Goal: Task Accomplishment & Management: Complete application form

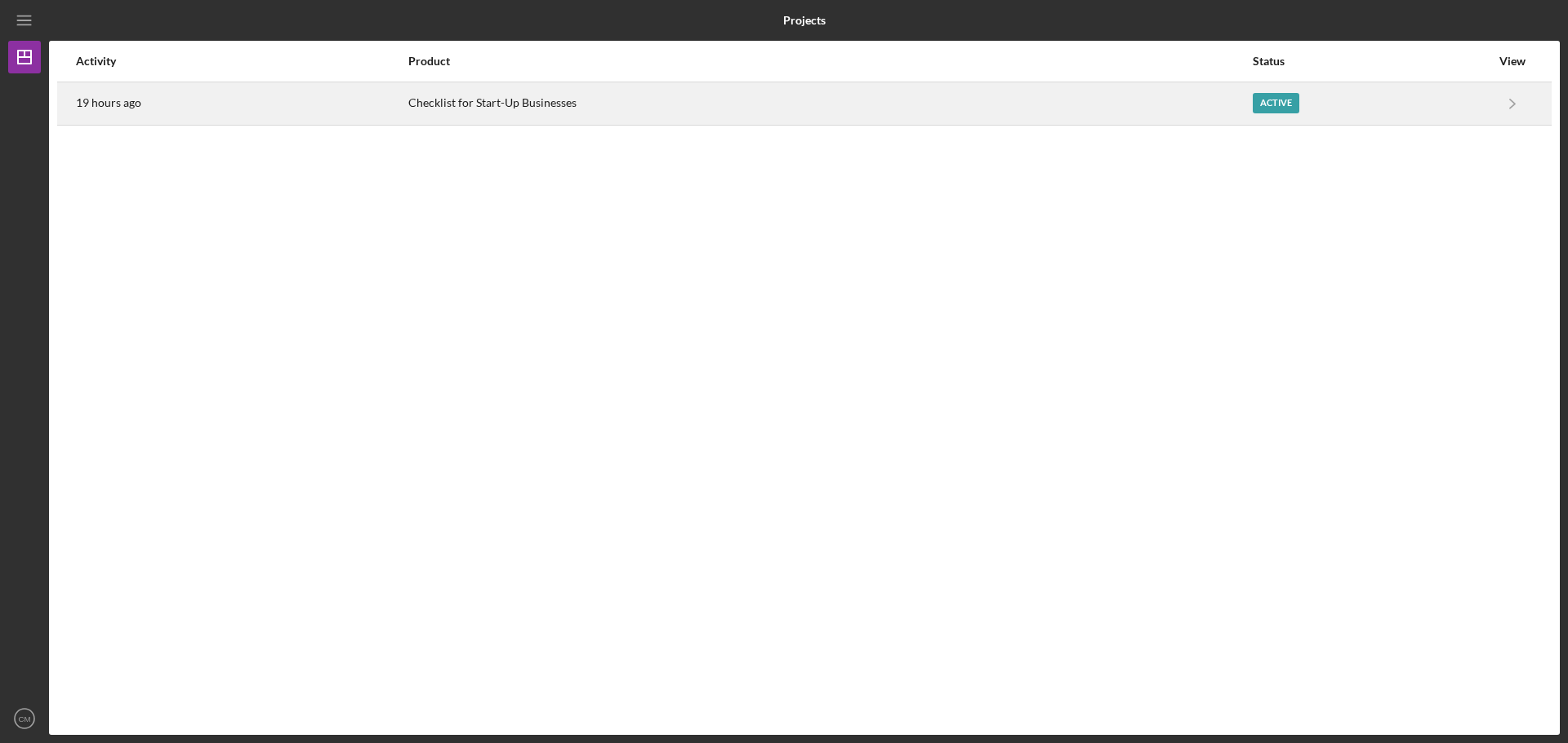
click at [1276, 105] on div "Active" at bounding box center [1276, 103] width 46 height 20
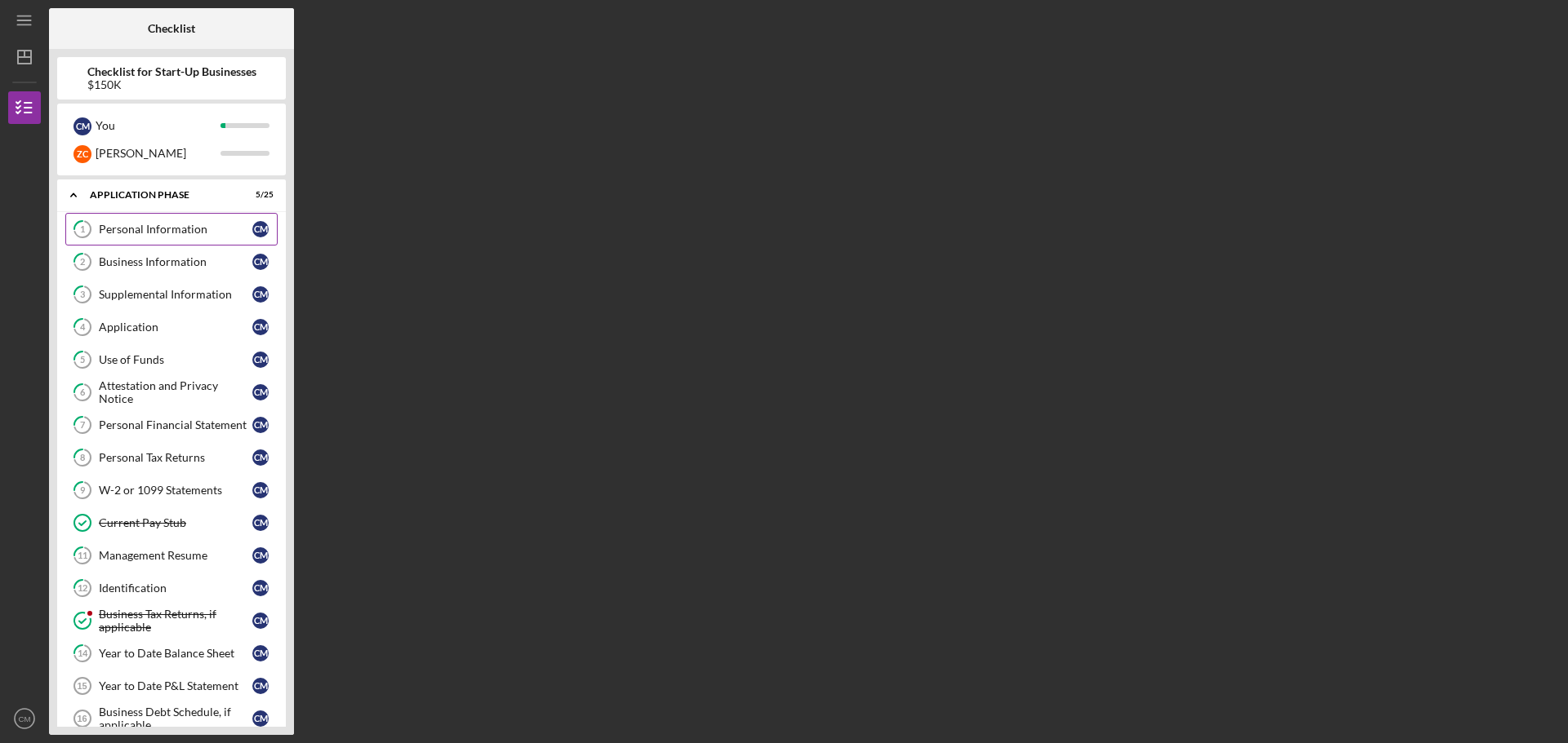
click at [184, 238] on link "1 Personal Information C M" at bounding box center [172, 229] width 212 height 32
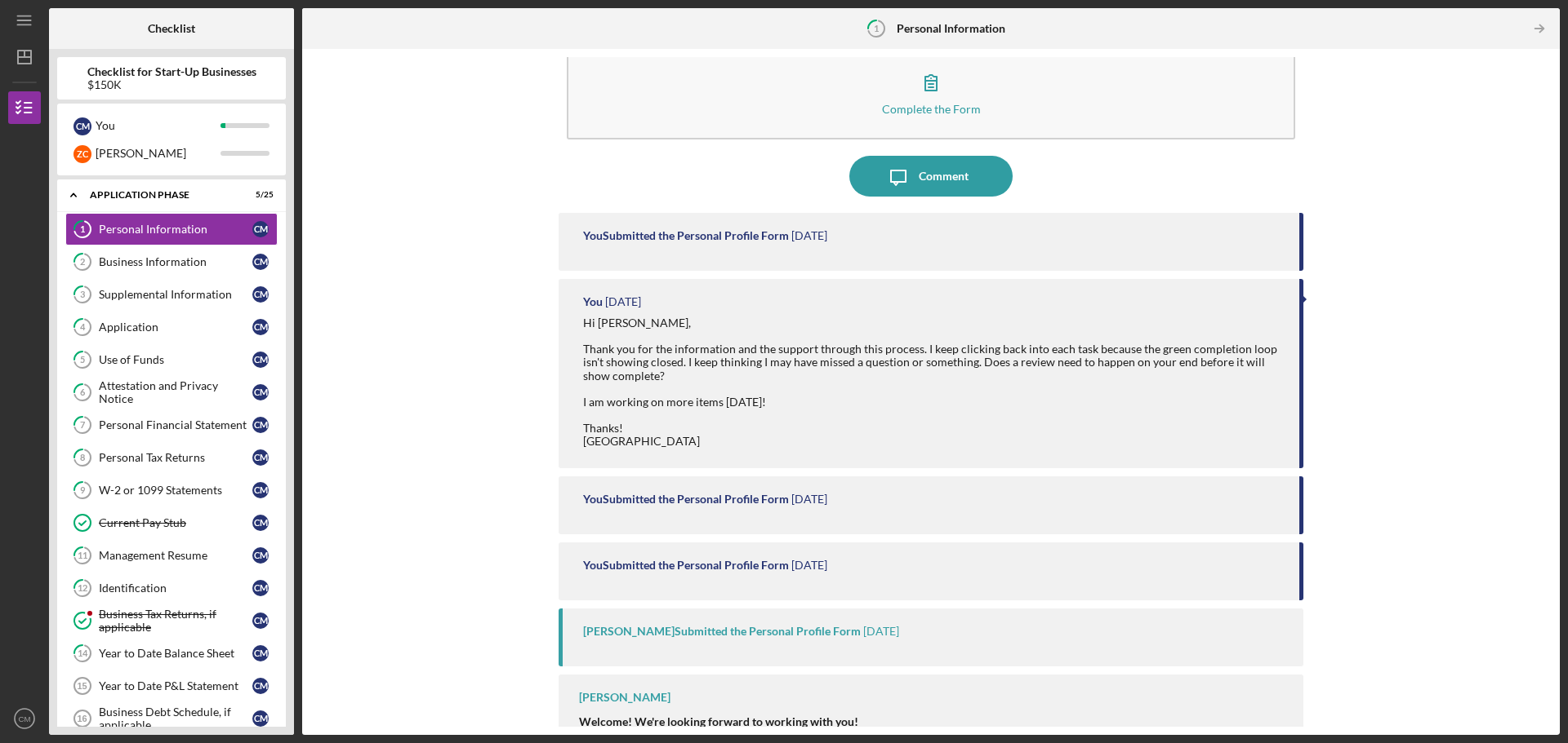
scroll to position [65, 0]
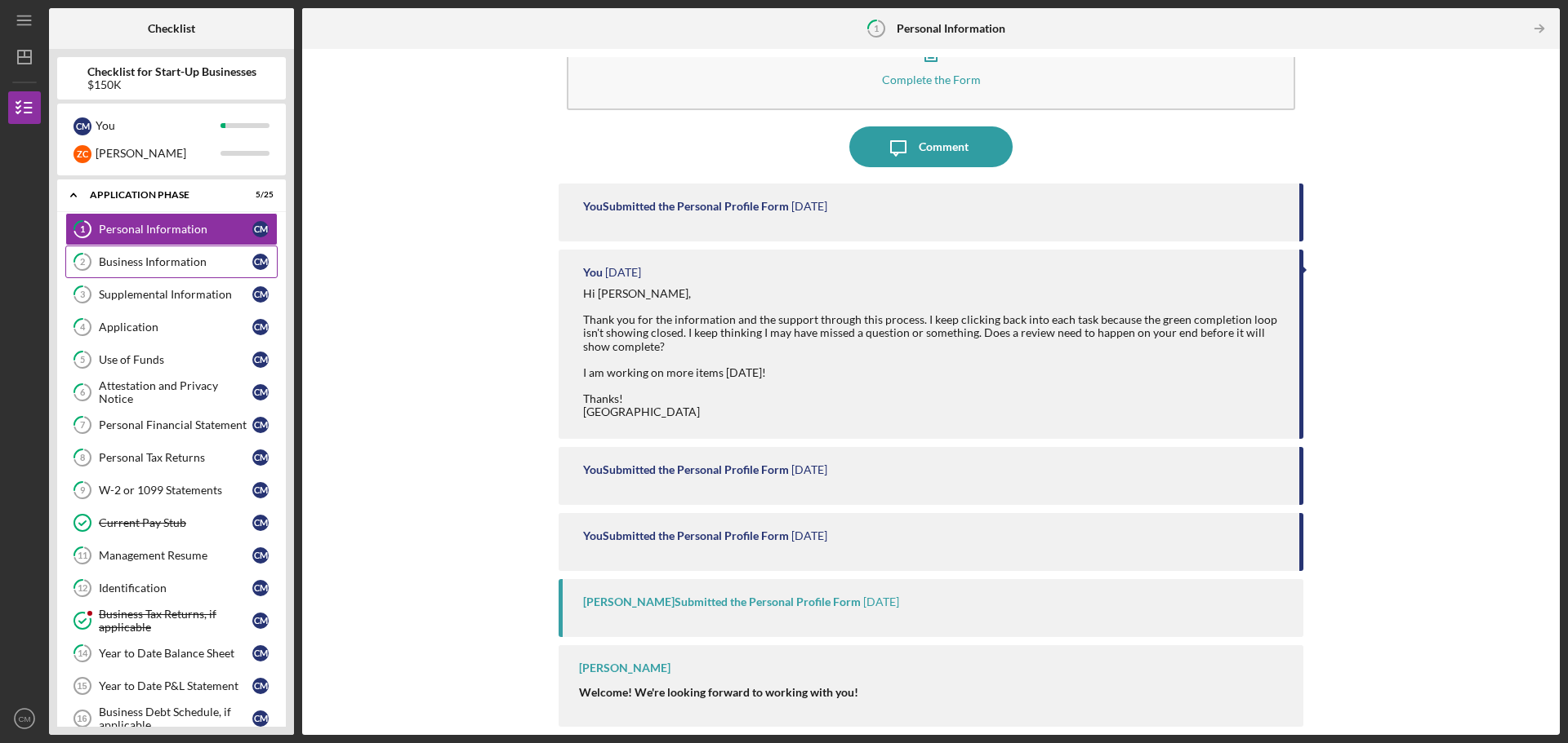
click at [166, 263] on div "Business Information" at bounding box center [175, 262] width 153 height 13
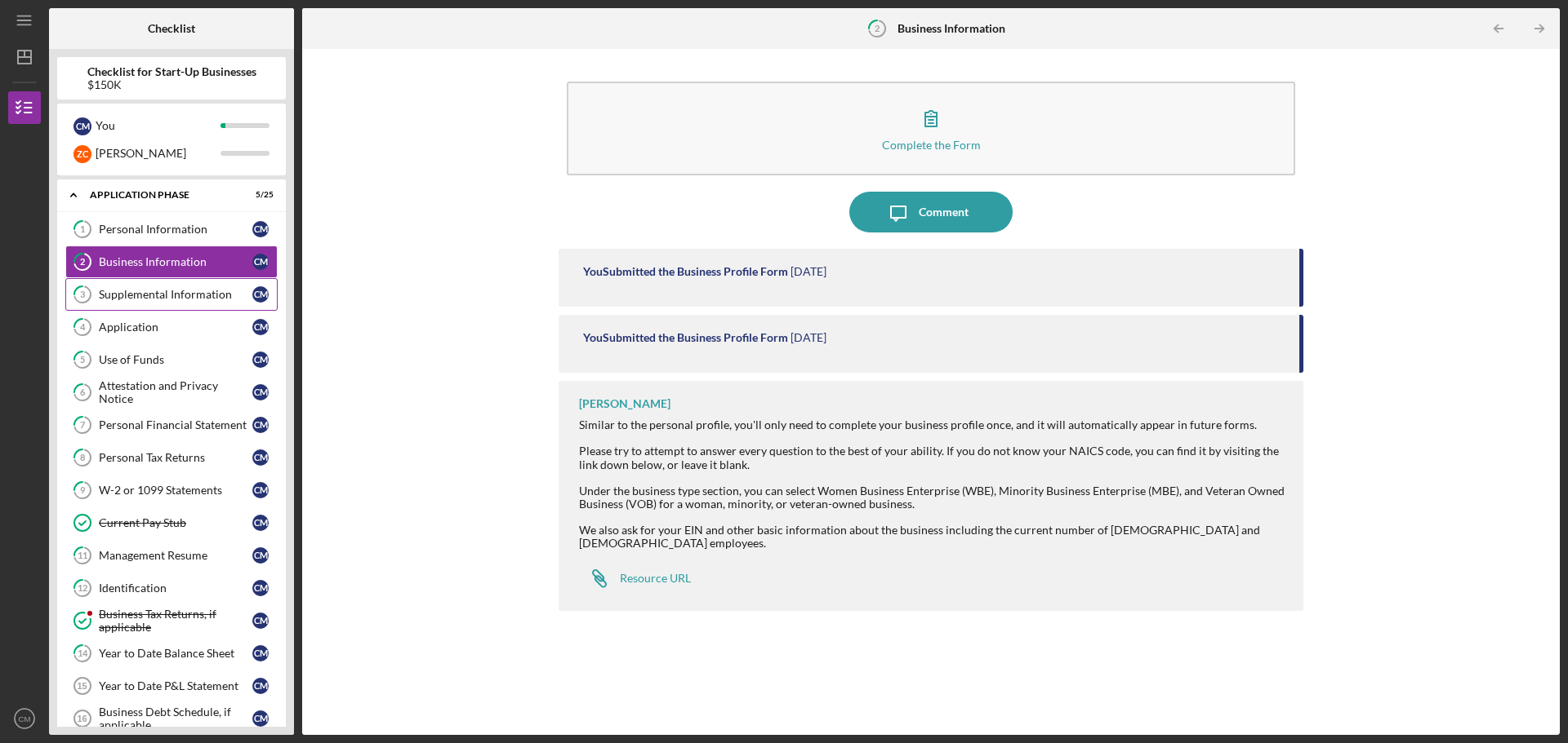
click at [167, 295] on div "Supplemental Information" at bounding box center [175, 294] width 153 height 13
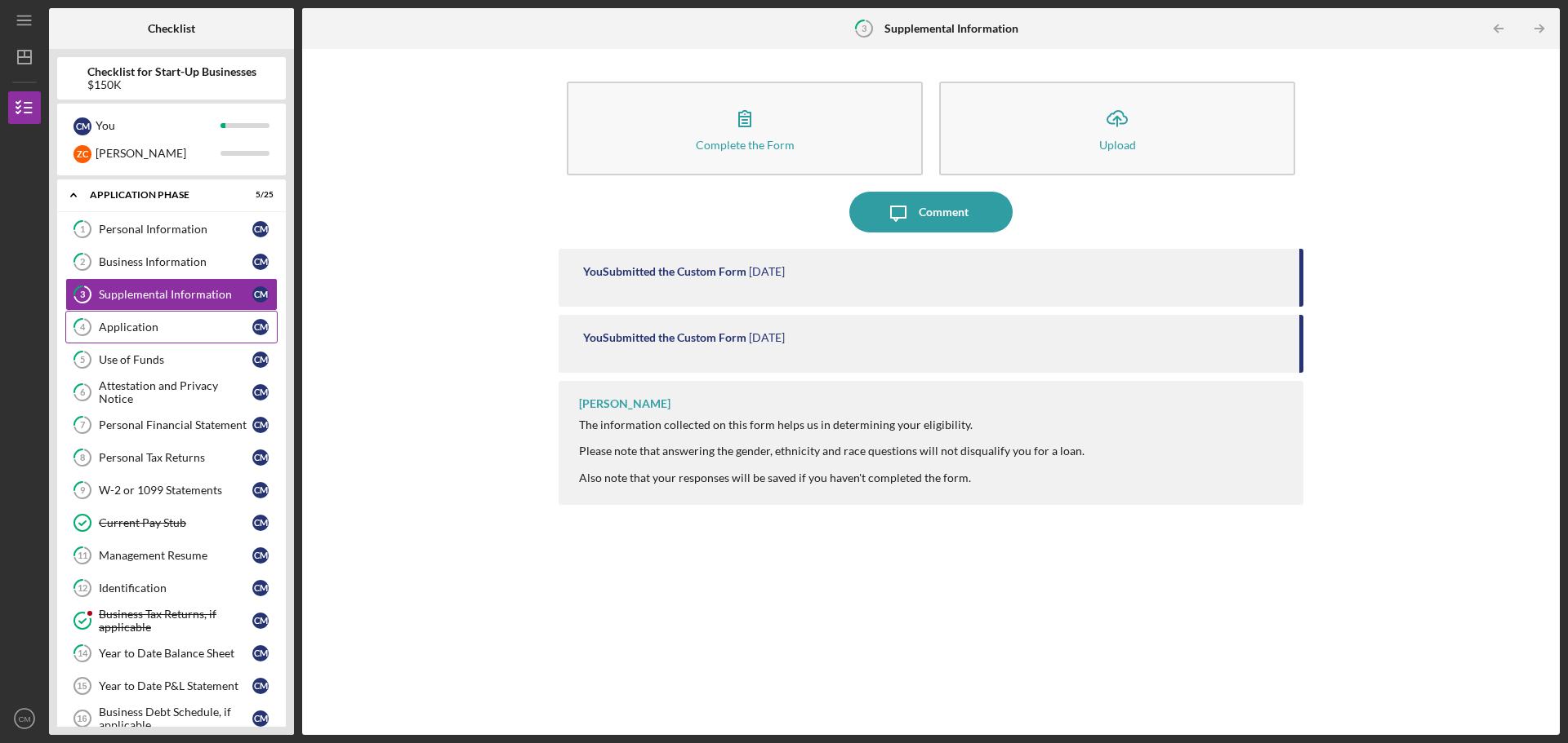
click at [160, 340] on link "4 Application C M" at bounding box center [172, 326] width 212 height 32
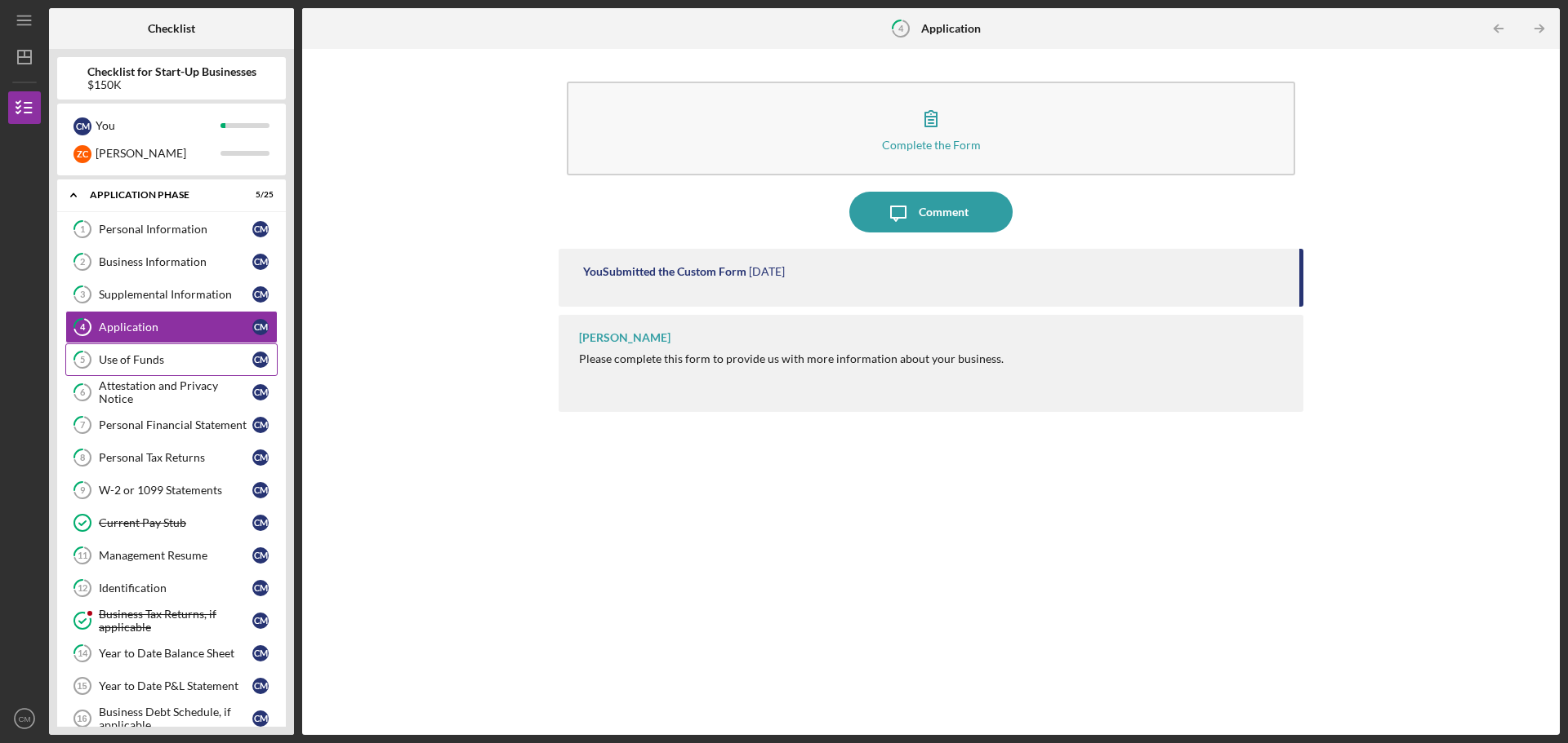
click at [153, 363] on div "Use of Funds" at bounding box center [175, 360] width 153 height 13
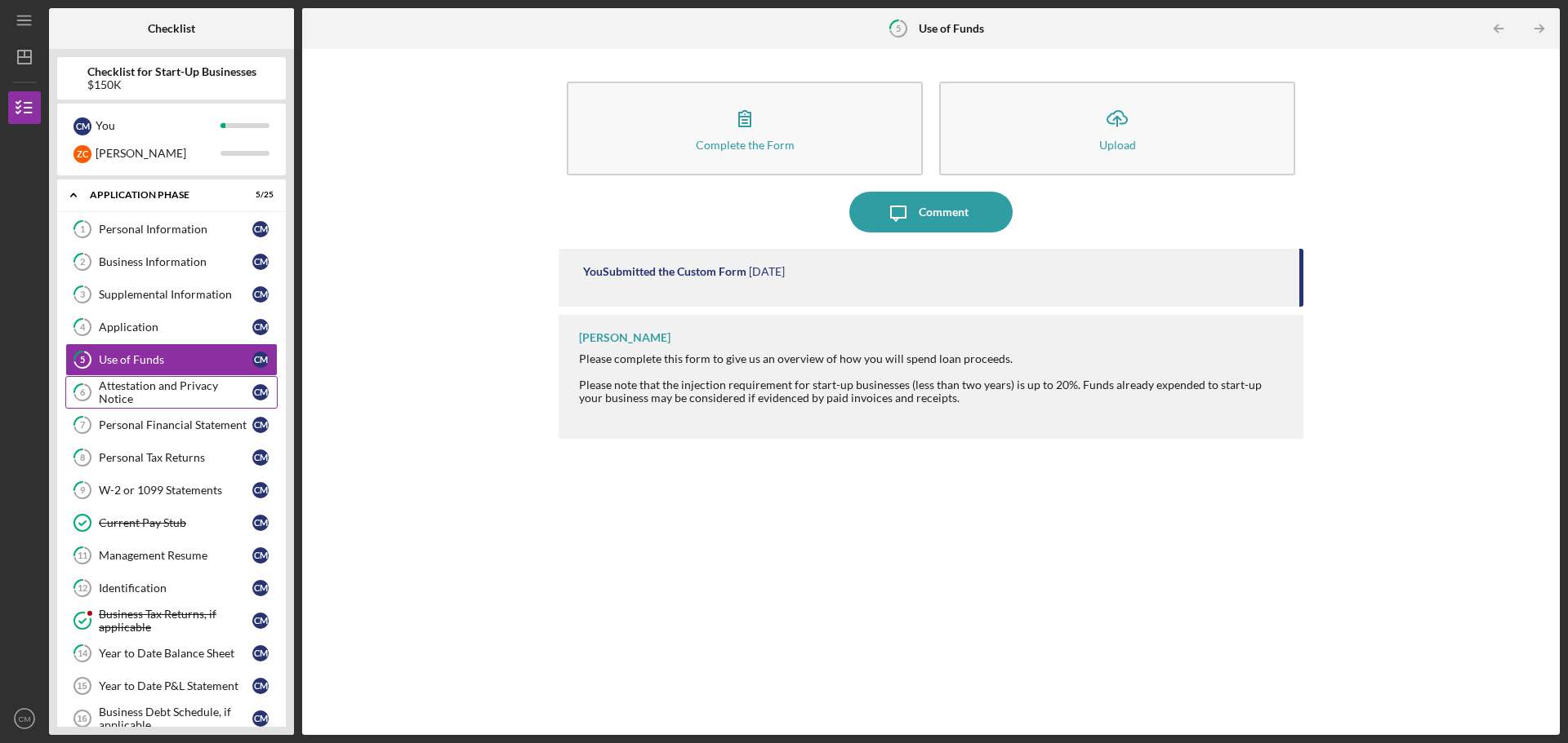
click at [152, 395] on div "Attestation and Privacy Notice" at bounding box center [175, 393] width 153 height 26
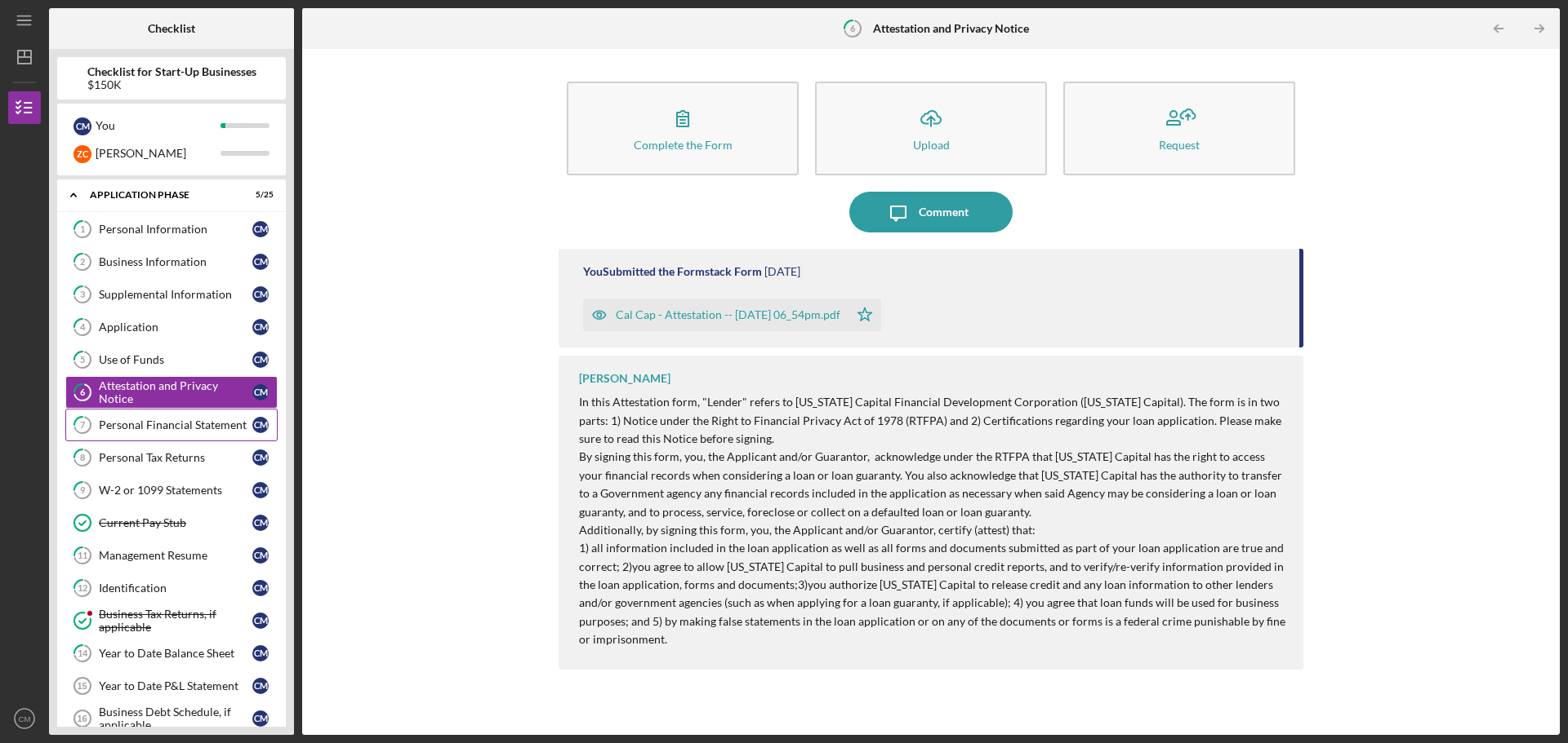
click at [151, 436] on link "7 Personal Financial Statement C M" at bounding box center [172, 425] width 212 height 32
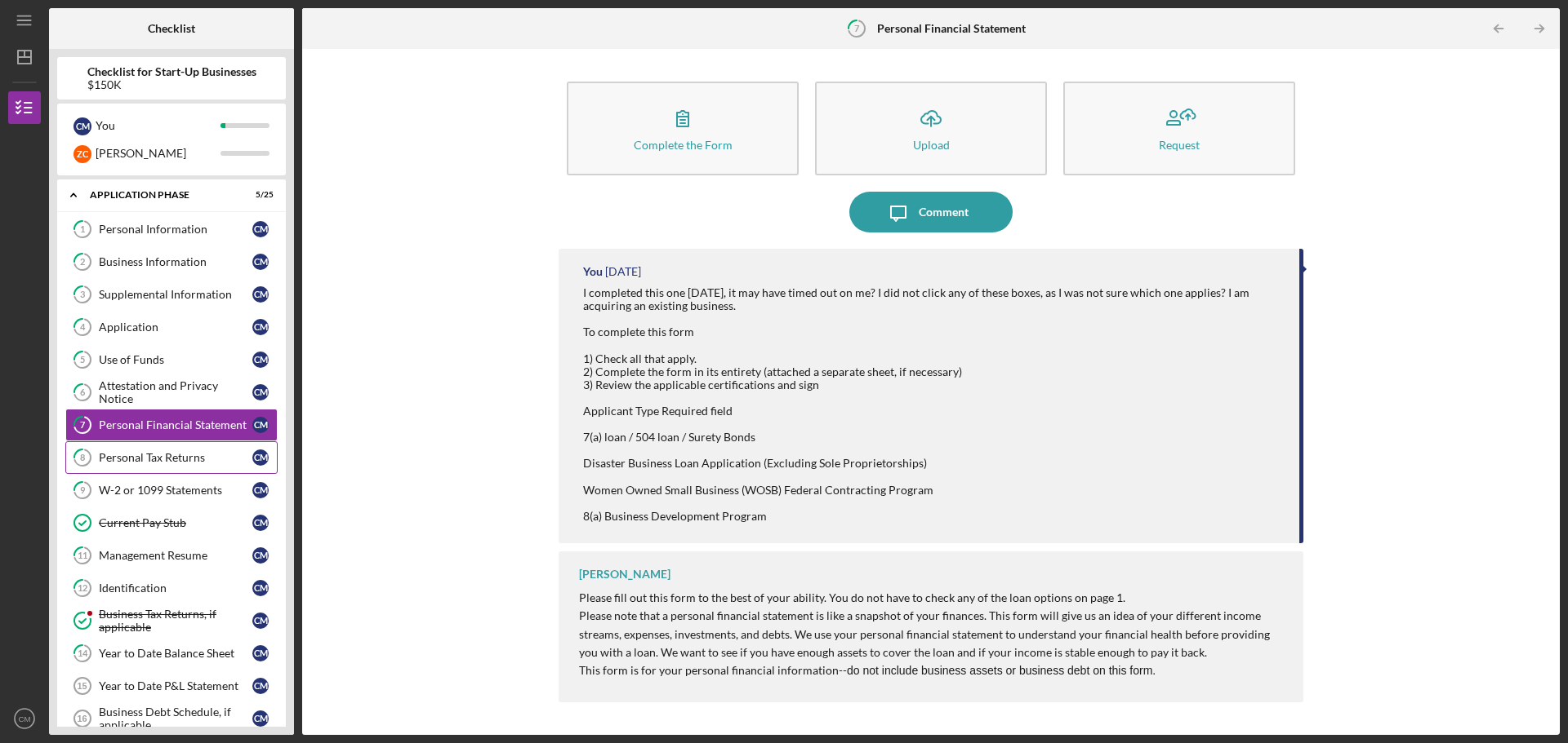
click at [151, 456] on div "Personal Tax Returns" at bounding box center [175, 458] width 153 height 13
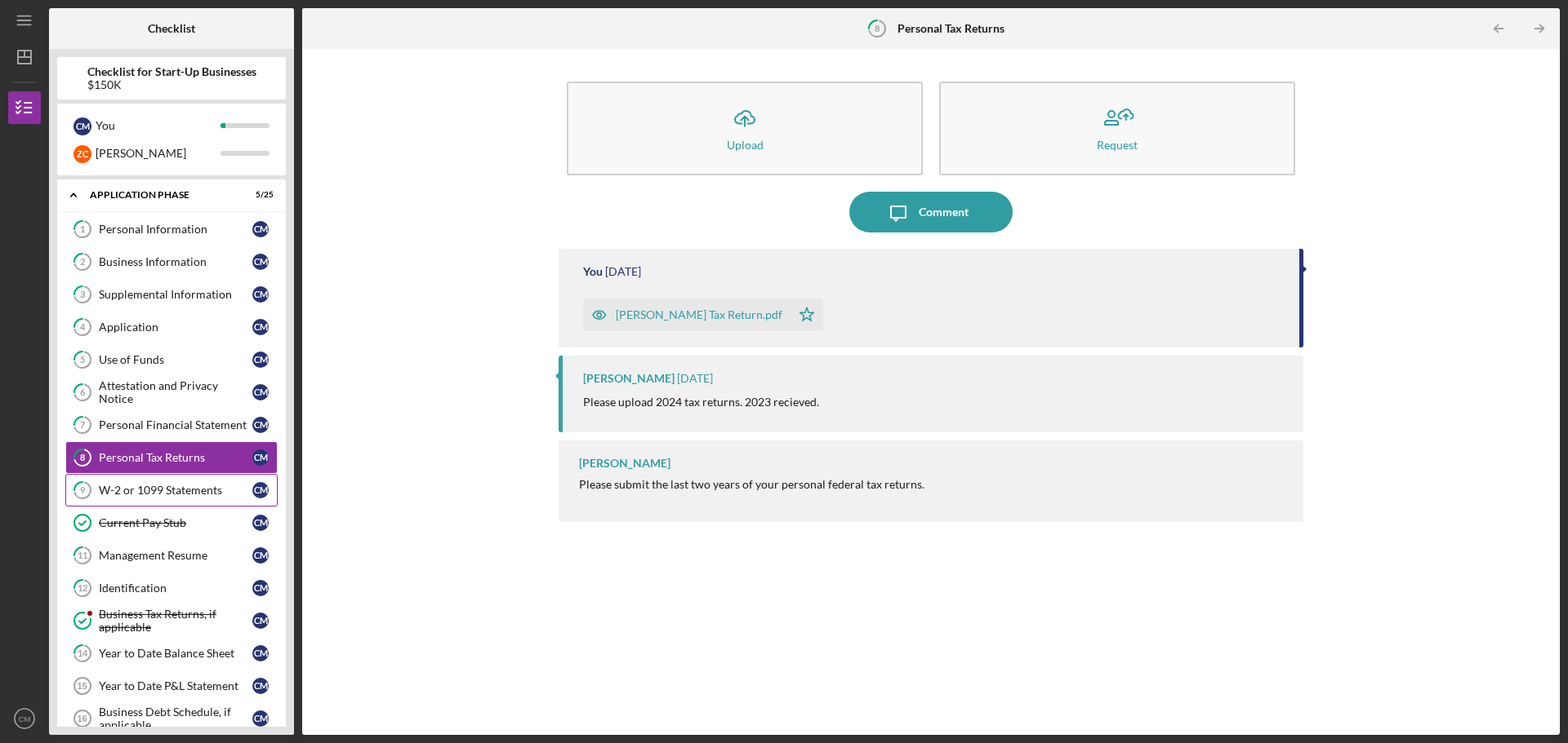
click at [146, 489] on div "W-2 or 1099 Statements" at bounding box center [175, 490] width 153 height 13
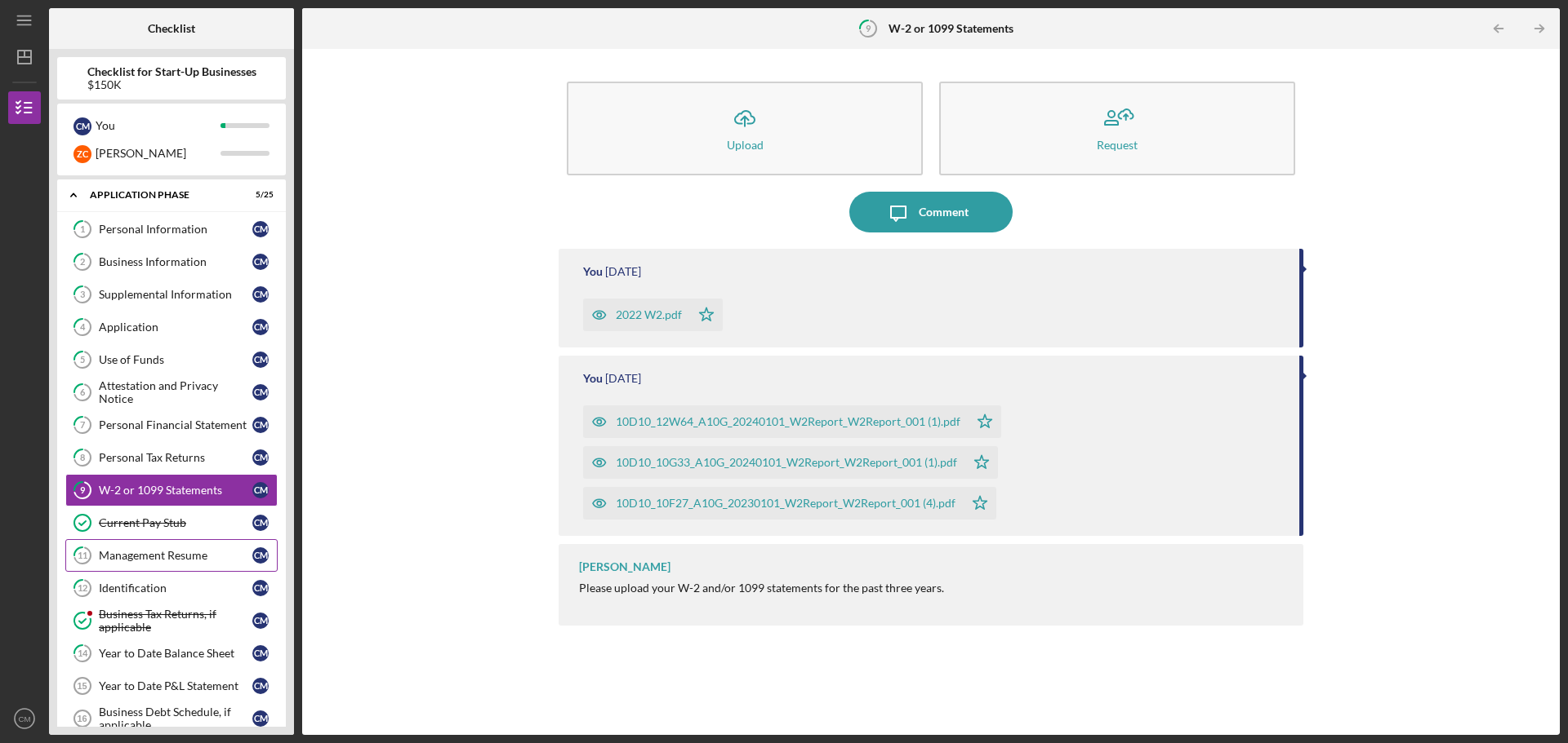
click at [145, 557] on div "Management Resume" at bounding box center [175, 556] width 153 height 13
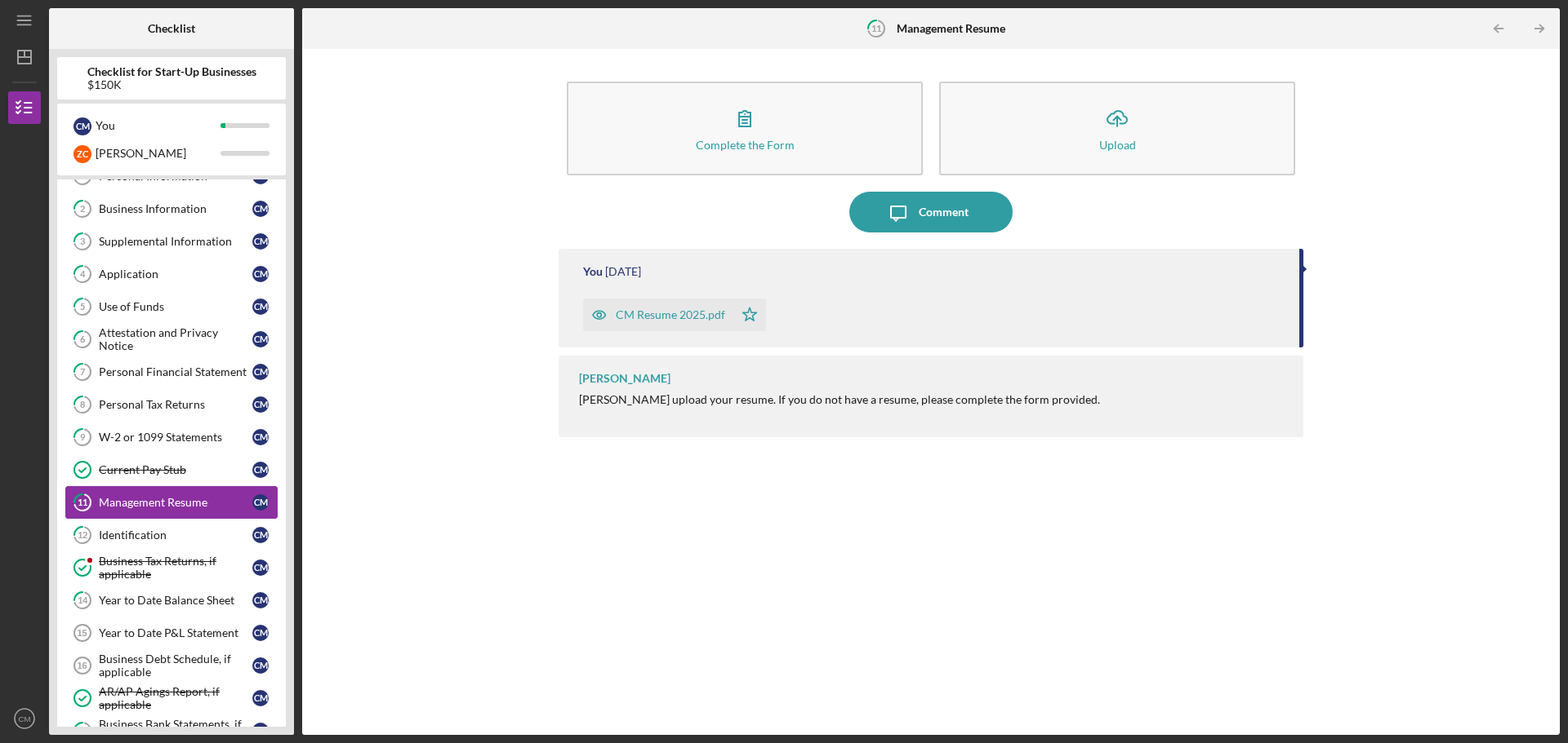
scroll to position [82, 0]
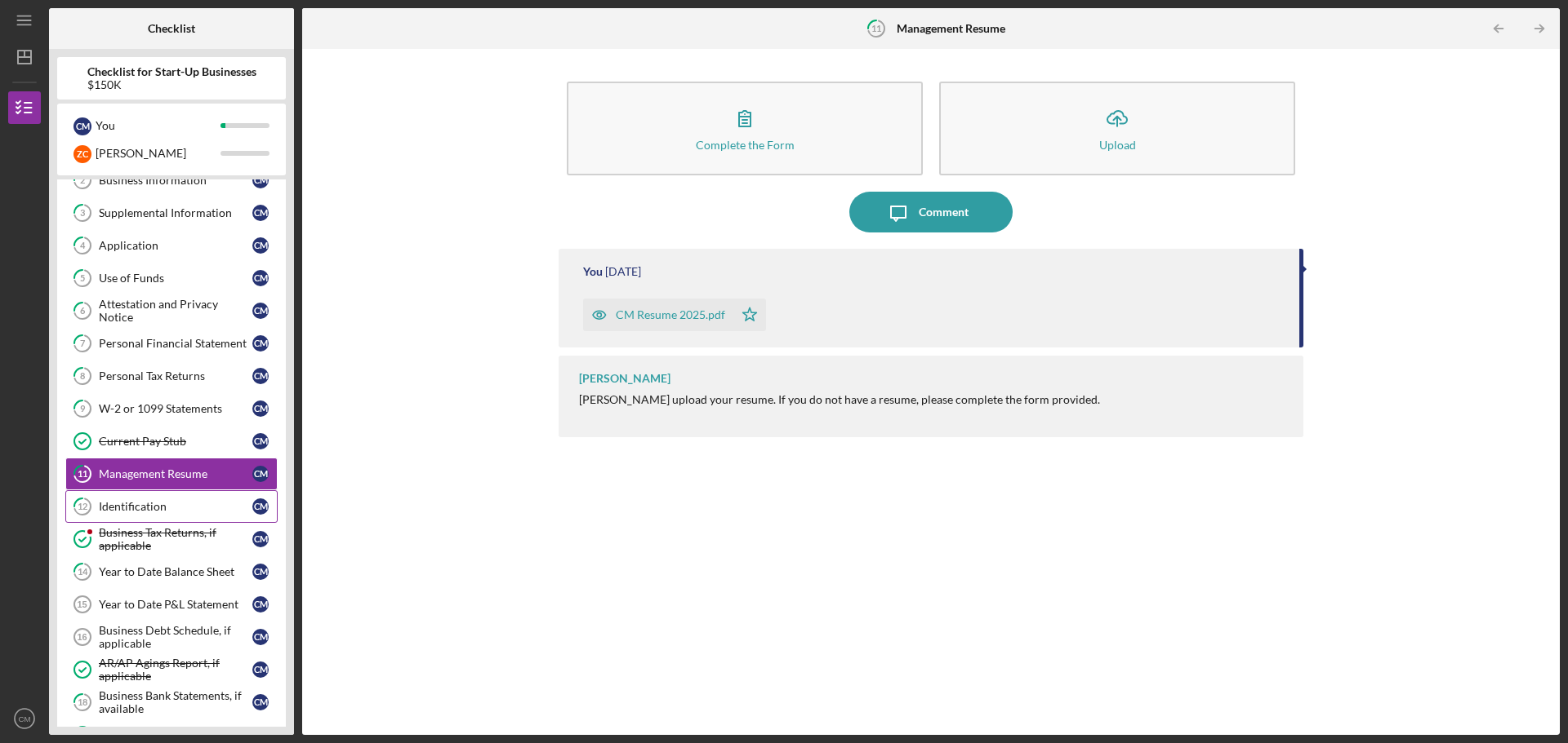
click at [148, 508] on div "Identification" at bounding box center [175, 507] width 153 height 13
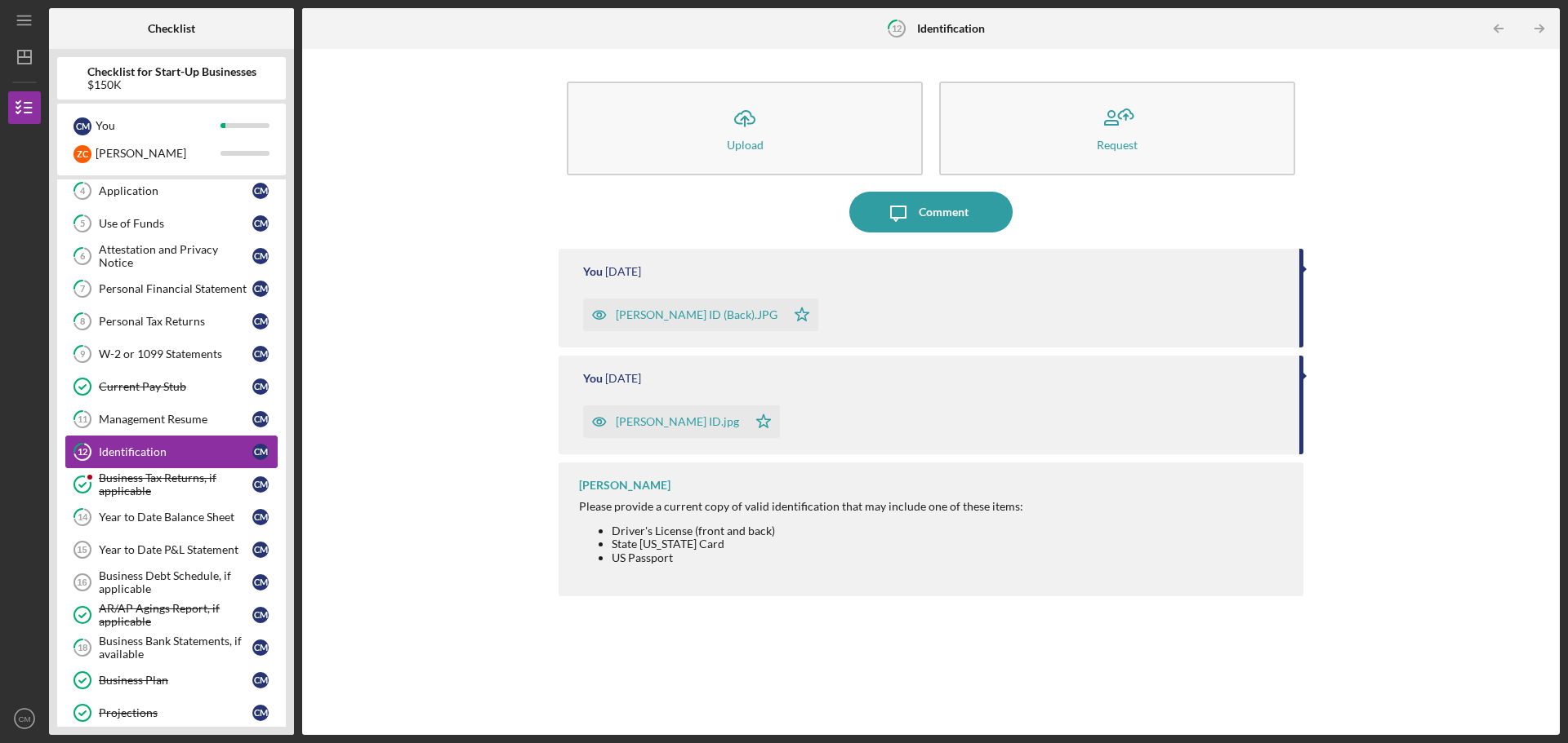
scroll to position [163, 0]
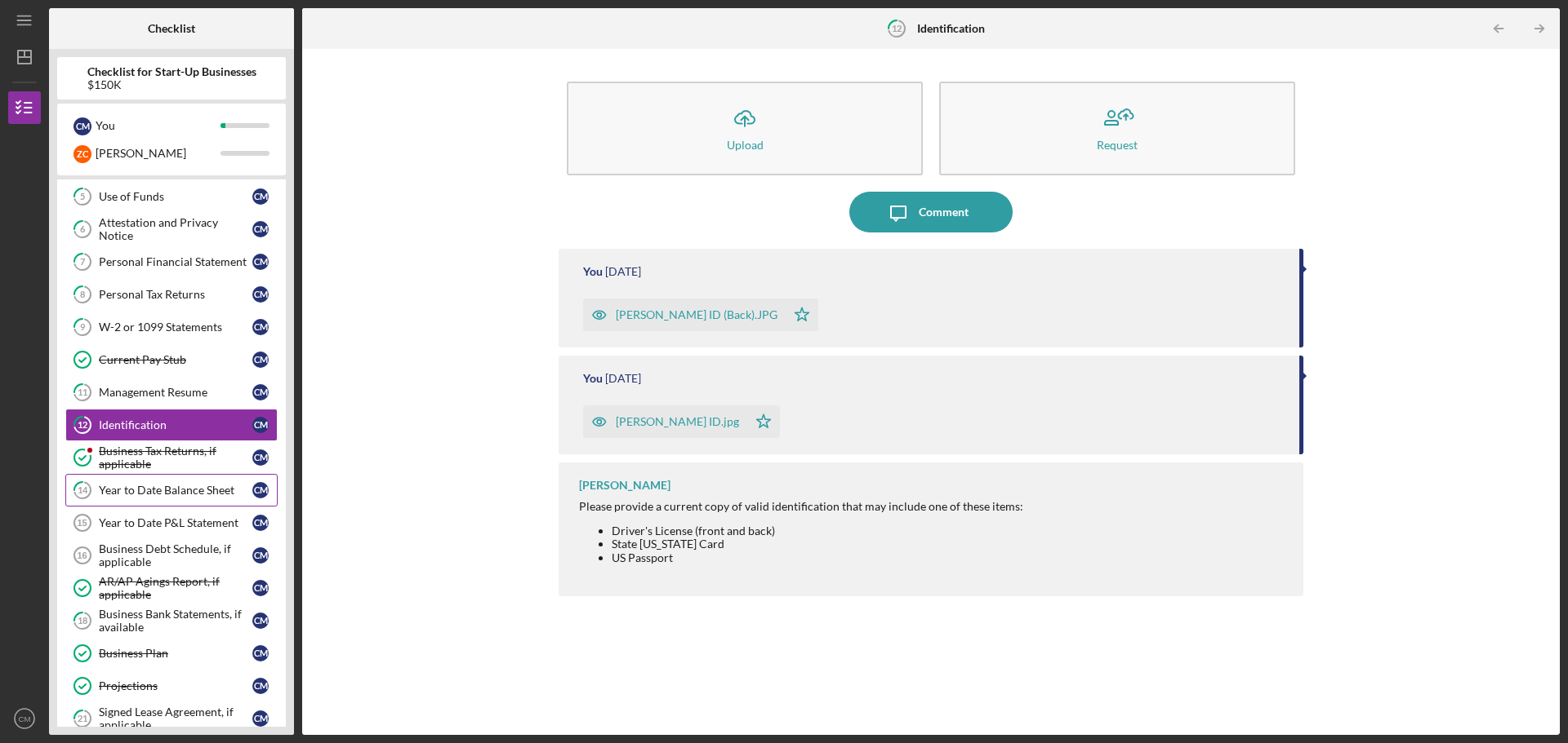
click at [148, 494] on div "Year to Date Balance Sheet" at bounding box center [175, 490] width 153 height 13
